Goal: Task Accomplishment & Management: Manage account settings

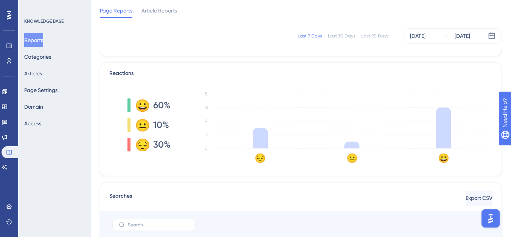
scroll to position [76, 0]
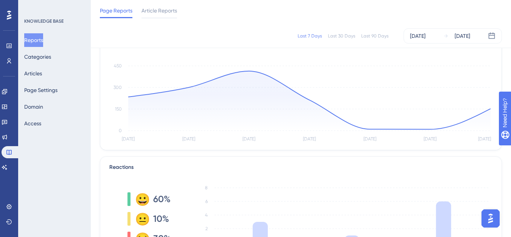
click at [367, 36] on div "Last 90 Days" at bounding box center [375, 36] width 27 height 6
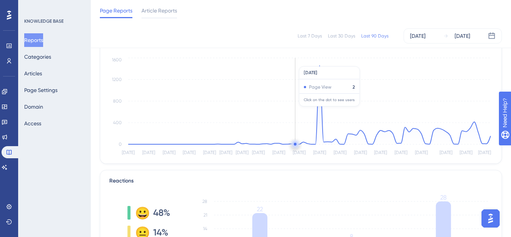
scroll to position [0, 0]
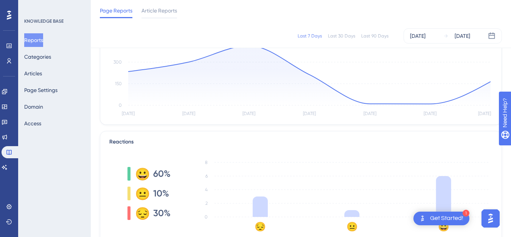
scroll to position [76, 0]
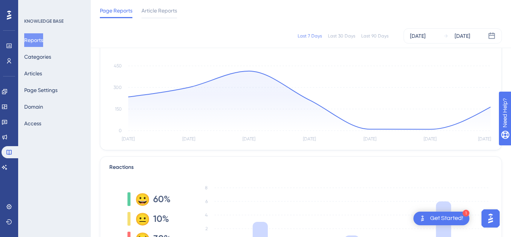
click at [375, 37] on div "Last 90 Days" at bounding box center [375, 36] width 27 height 6
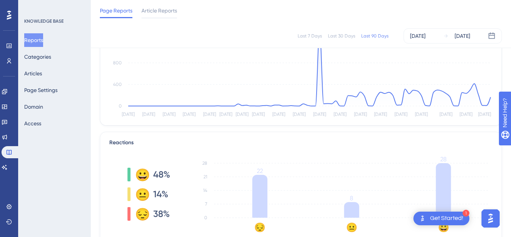
scroll to position [114, 0]
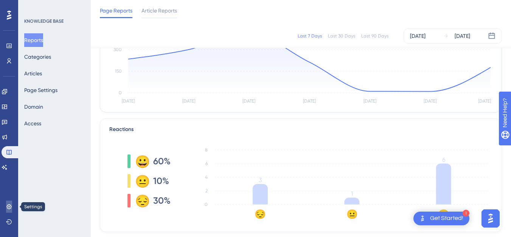
click at [9, 203] on link at bounding box center [9, 207] width 6 height 12
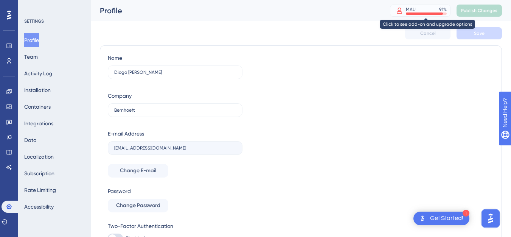
click at [439, 7] on div "MAU 91 %" at bounding box center [426, 9] width 41 height 6
